Goal: Transaction & Acquisition: Purchase product/service

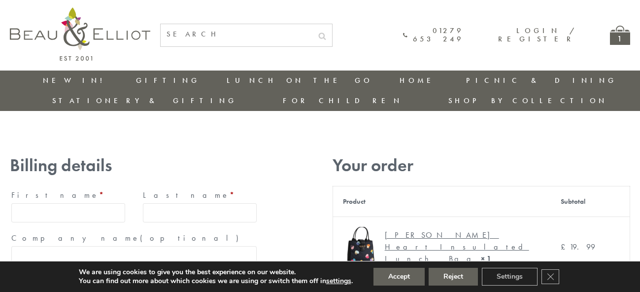
type input "[EMAIL_ADDRESS][DOMAIN_NAME]"
type input "[PERSON_NAME]"
type input "23, [GEOGRAPHIC_DATA], [GEOGRAPHIC_DATA]"
type input "[GEOGRAPHIC_DATA]"
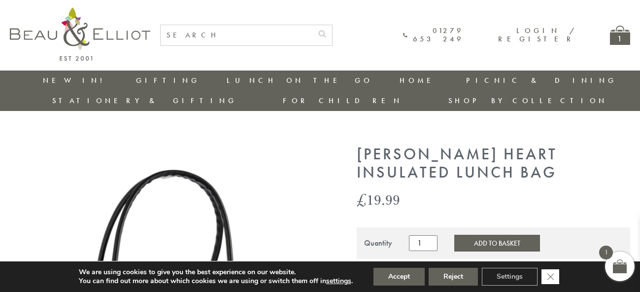
click at [551, 276] on icon "Close GDPR Cookie Banner" at bounding box center [550, 275] width 18 height 15
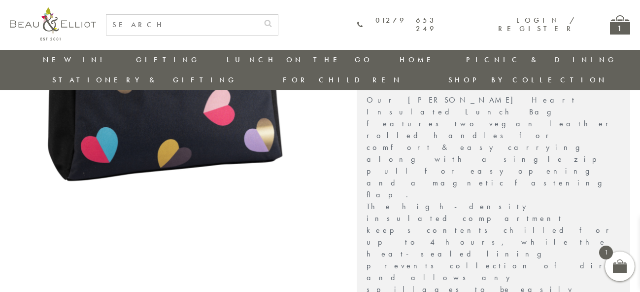
scroll to position [349, 0]
